Goal: Information Seeking & Learning: Understand process/instructions

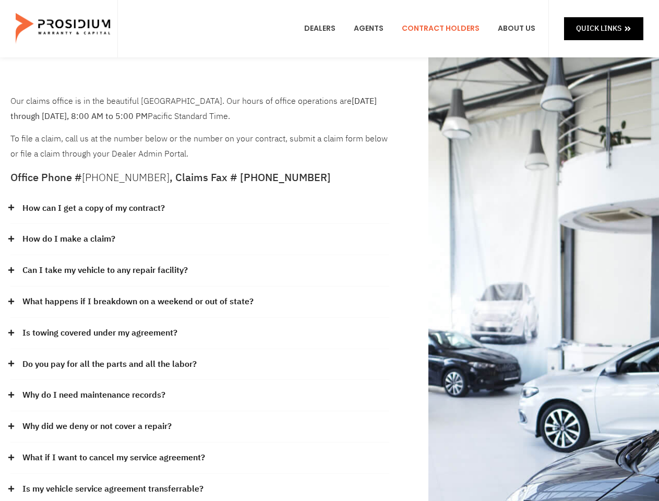
click at [329, 250] on div "How do I make a claim?" at bounding box center [199, 239] width 379 height 31
click at [200, 209] on div "How can I get a copy of my contract?" at bounding box center [199, 208] width 379 height 31
click at [93, 208] on link "How can I get a copy of my contract?" at bounding box center [93, 208] width 142 height 15
click at [200, 240] on div "How do I make a claim?" at bounding box center [199, 239] width 379 height 31
click at [68, 239] on link "How do I make a claim?" at bounding box center [68, 239] width 93 height 15
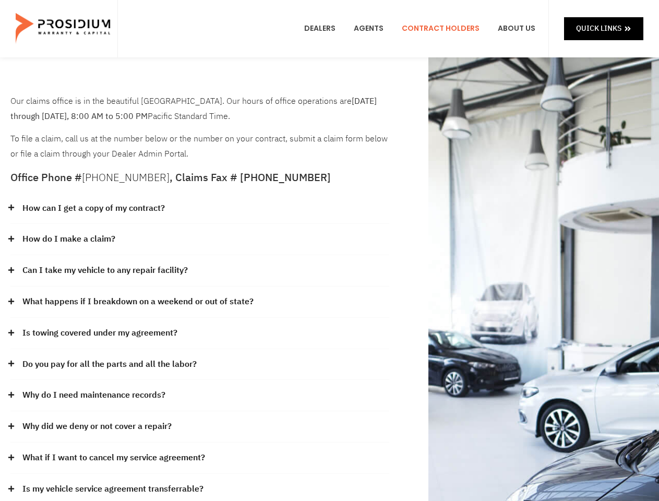
click at [200, 271] on div "Can I take my vehicle to any repair facility?" at bounding box center [199, 270] width 379 height 31
click at [105, 270] on link "Can I take my vehicle to any repair facility?" at bounding box center [104, 270] width 165 height 15
click at [200, 302] on link "What happens if I breakdown on a weekend or out of state?" at bounding box center [137, 301] width 231 height 15
click at [137, 302] on link "What happens if I breakdown on a weekend or out of state?" at bounding box center [137, 301] width 231 height 15
click at [200, 333] on div "Is towing covered under my agreement?" at bounding box center [199, 333] width 379 height 31
